Goal: Task Accomplishment & Management: Manage account settings

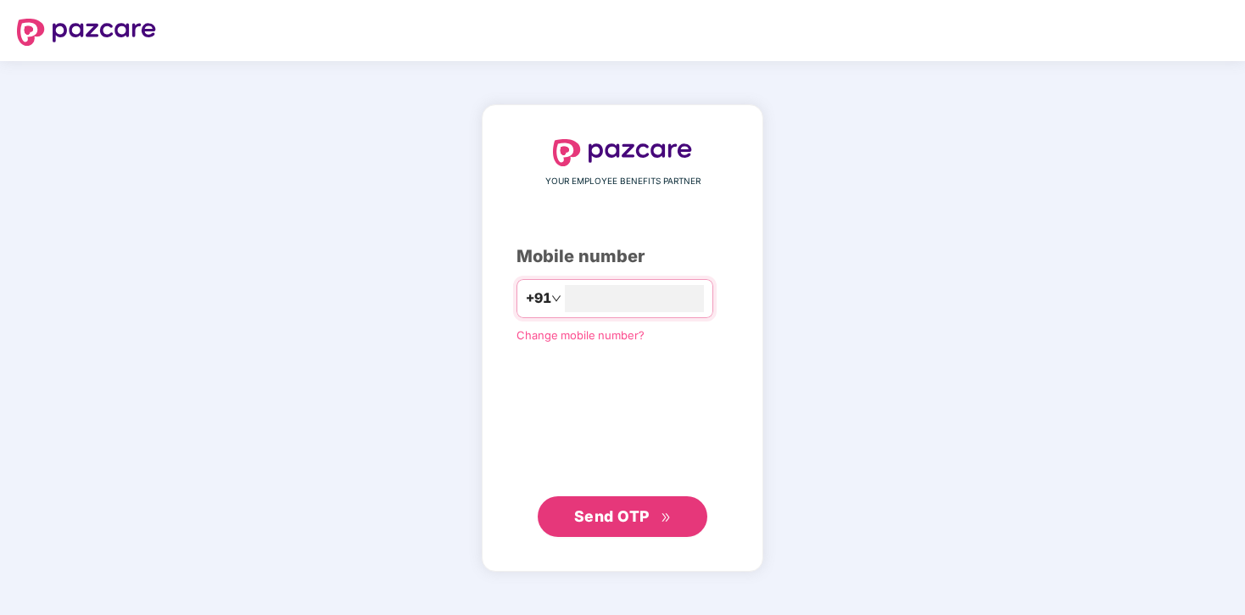
type input "**********"
click at [614, 514] on span "Send OTP" at bounding box center [611, 516] width 75 height 18
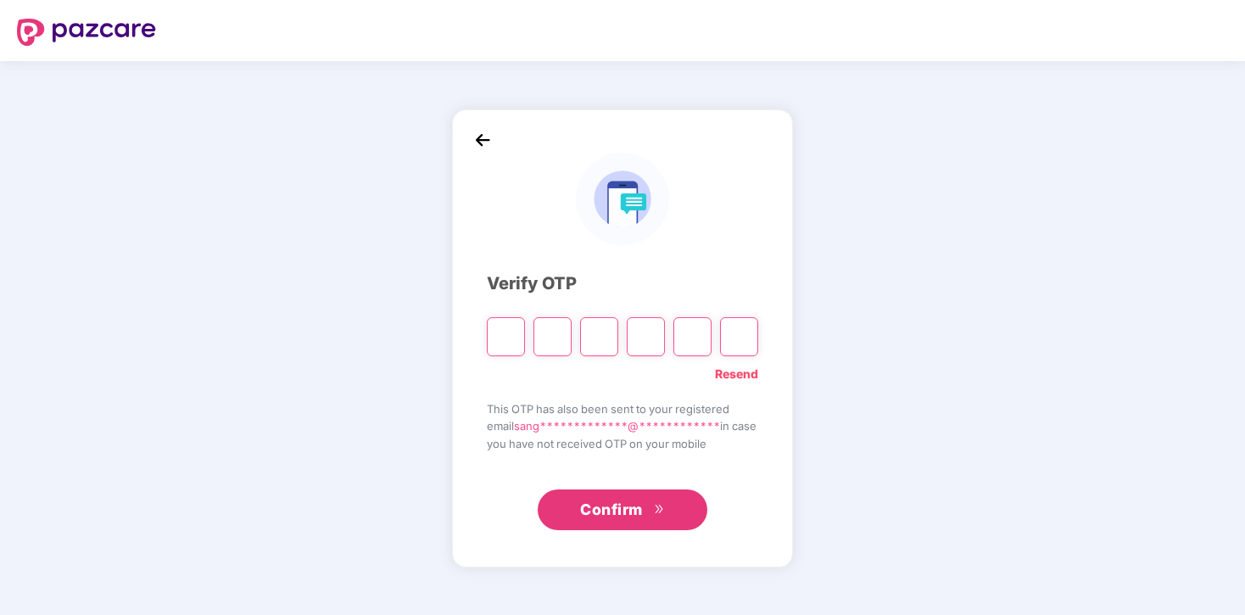
type input "*"
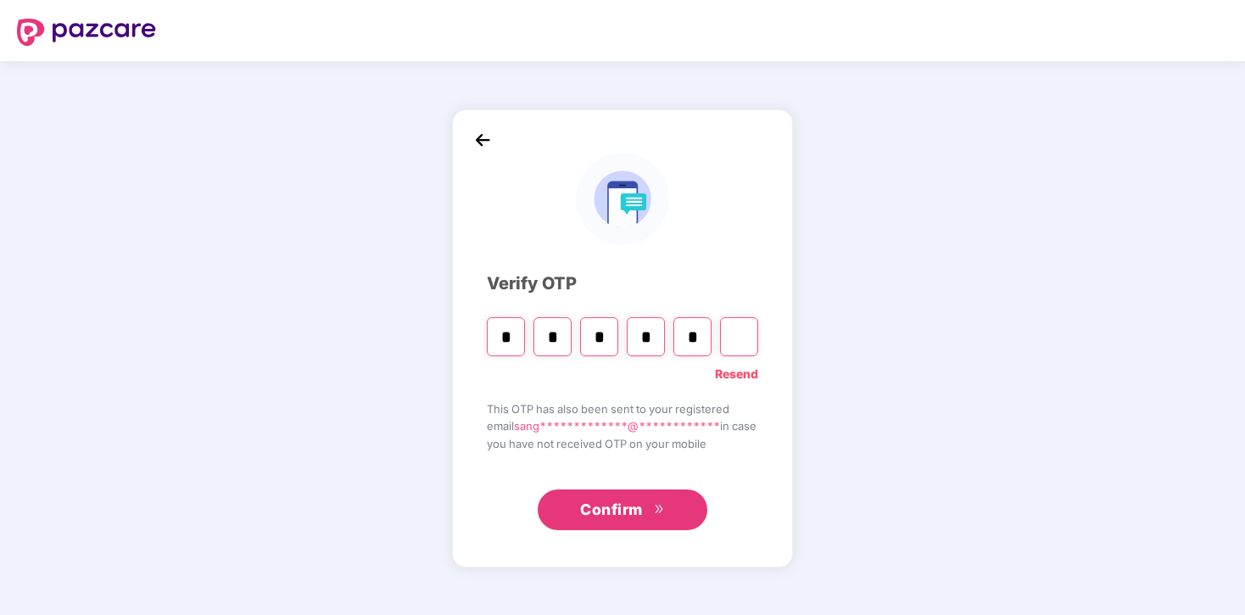
type input "*"
